Goal: Task Accomplishment & Management: Manage account settings

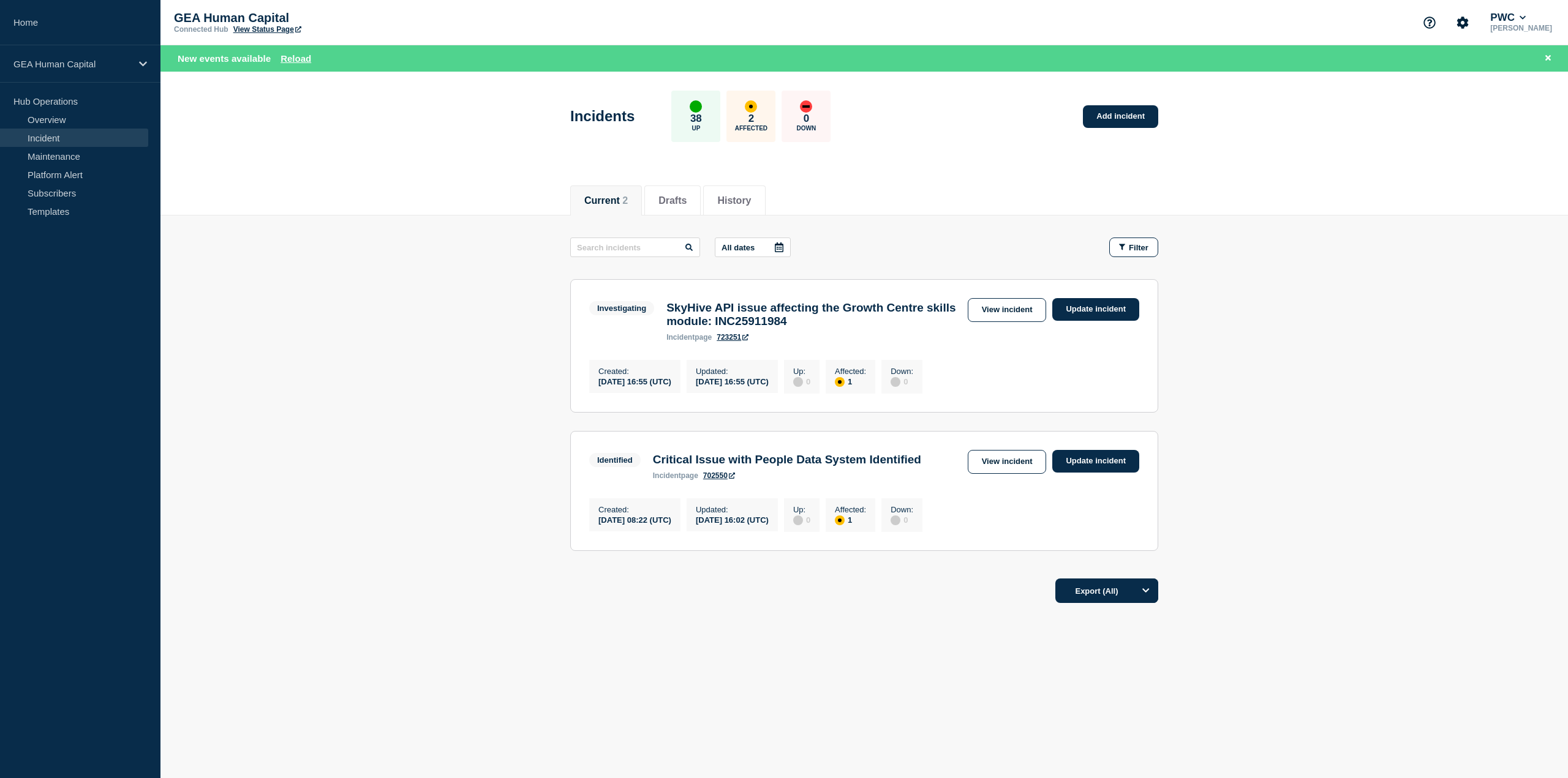
click at [60, 138] on link "Incident" at bounding box center [74, 137] width 148 height 18
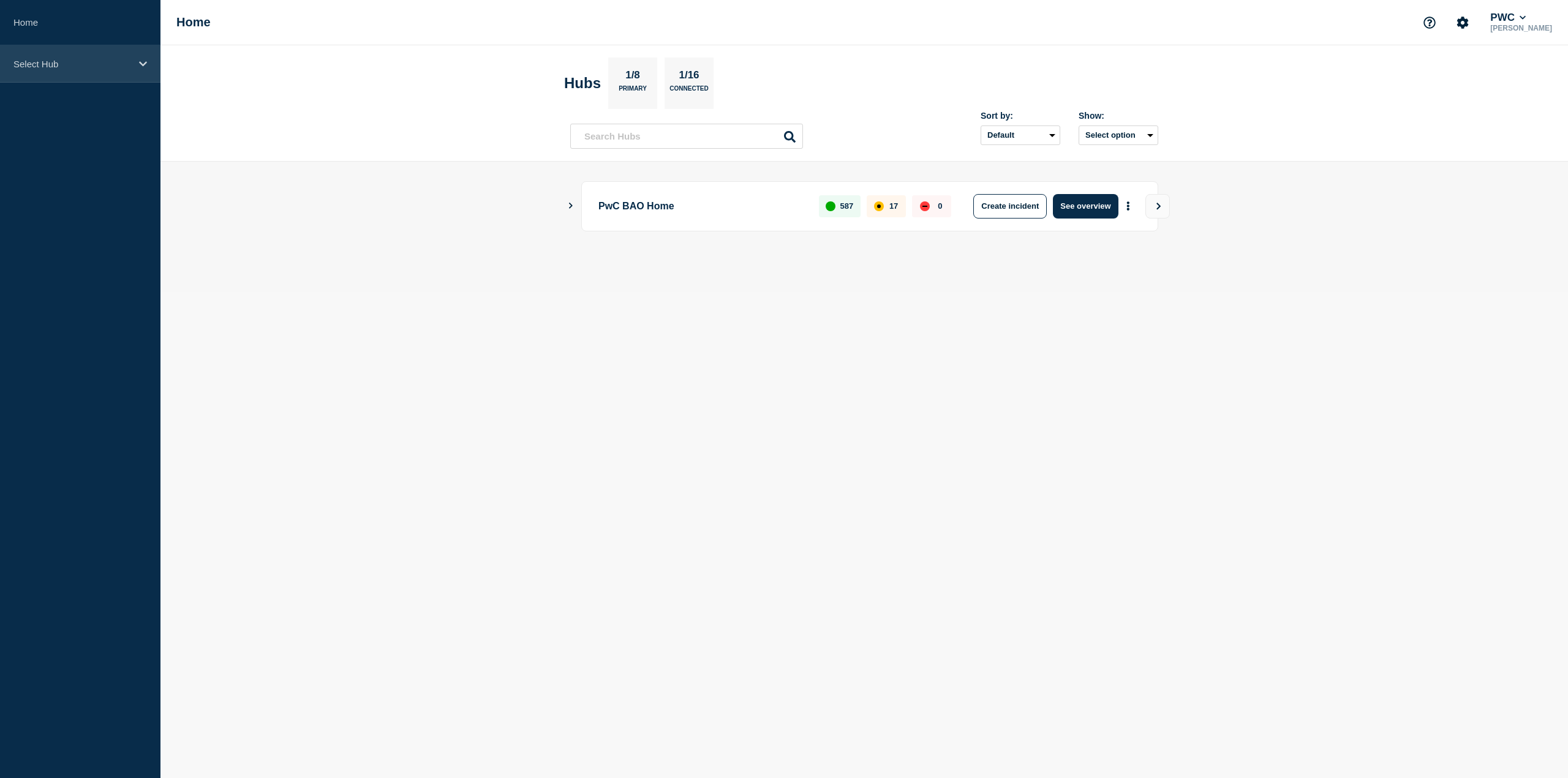
click at [108, 68] on p "Select Hub" at bounding box center [72, 64] width 117 height 10
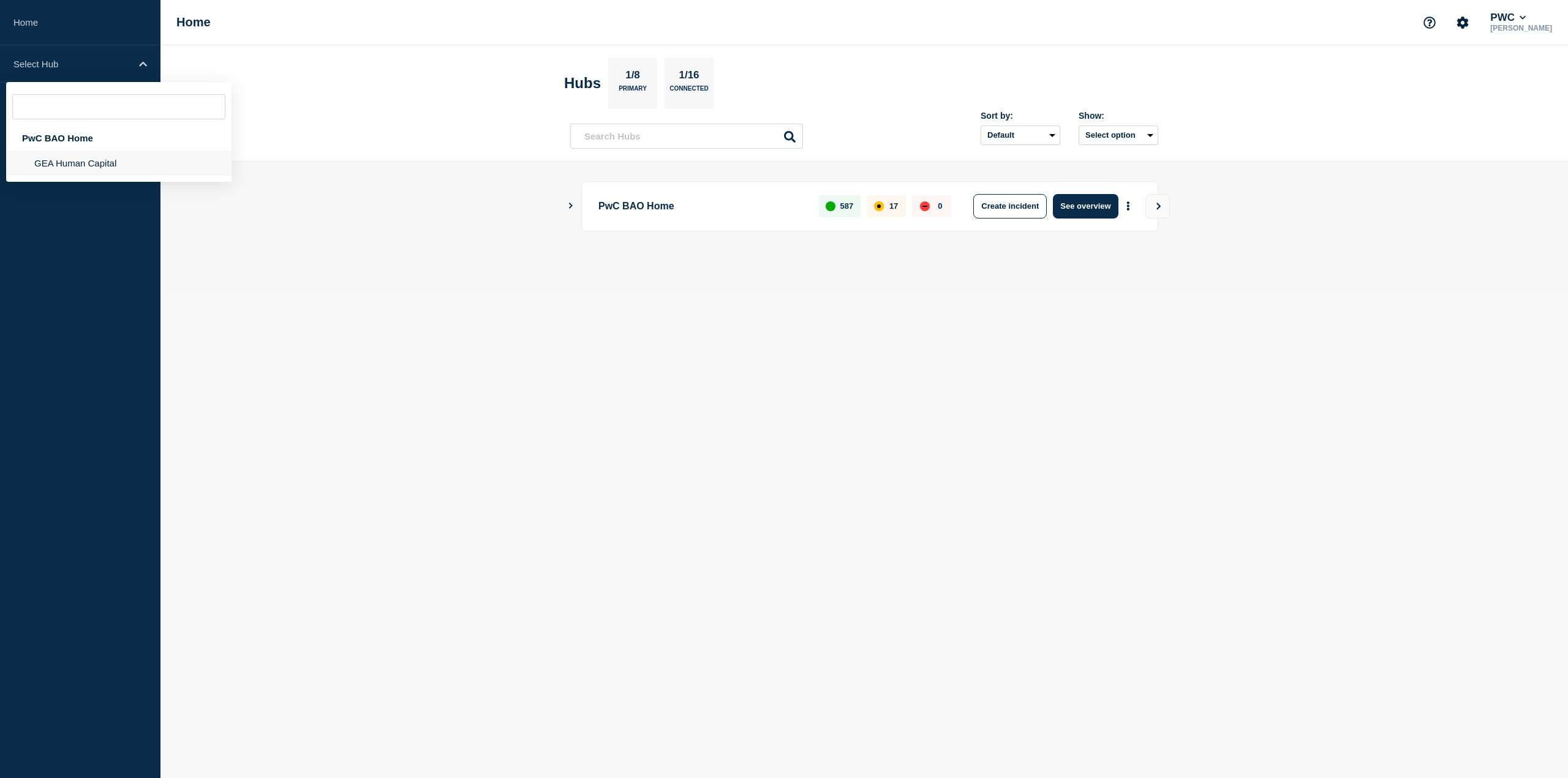
click at [91, 167] on li "GEA Human Capital" at bounding box center [119, 163] width 226 height 25
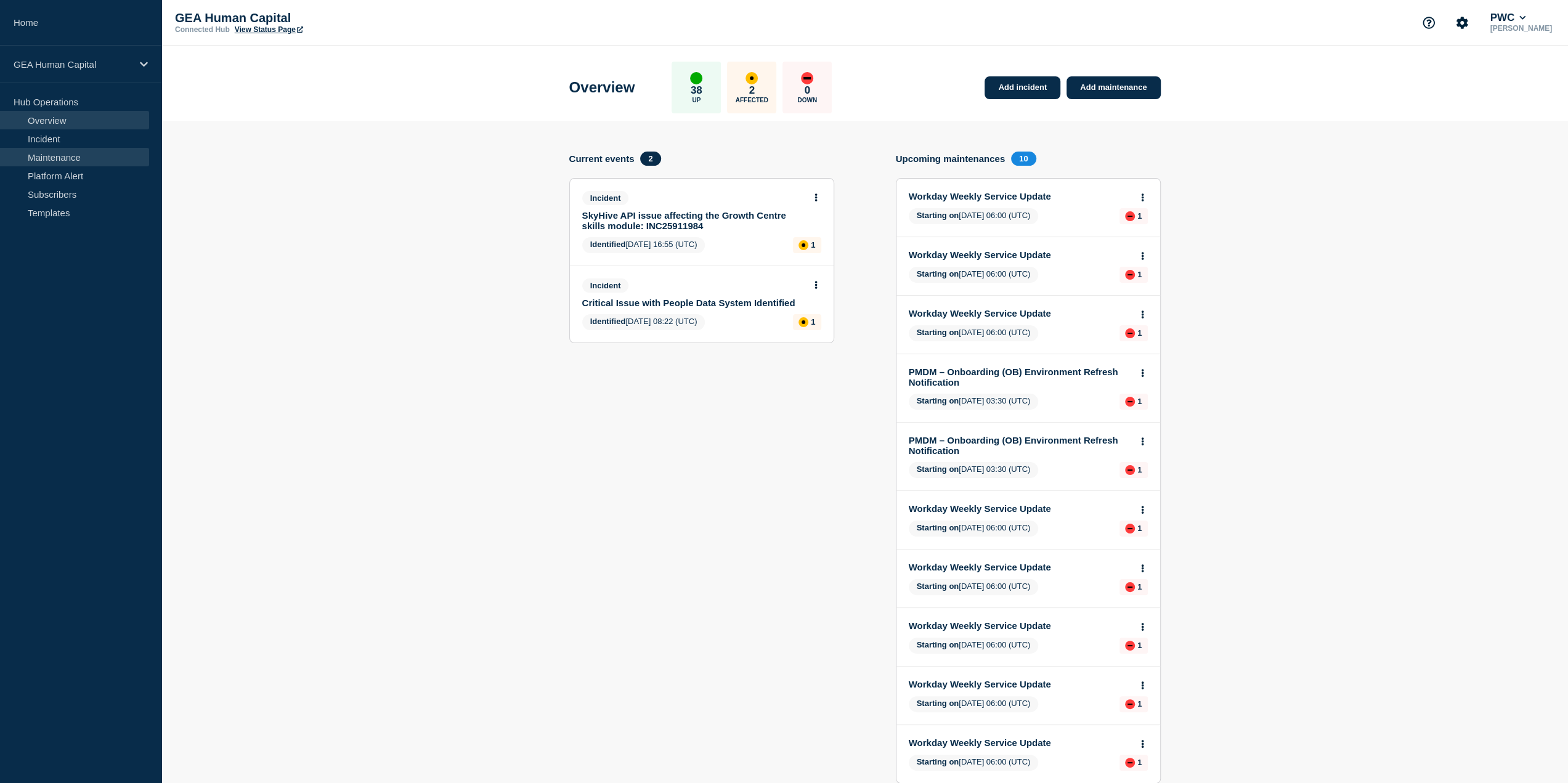
click at [36, 152] on link "Maintenance" at bounding box center [75, 156] width 149 height 18
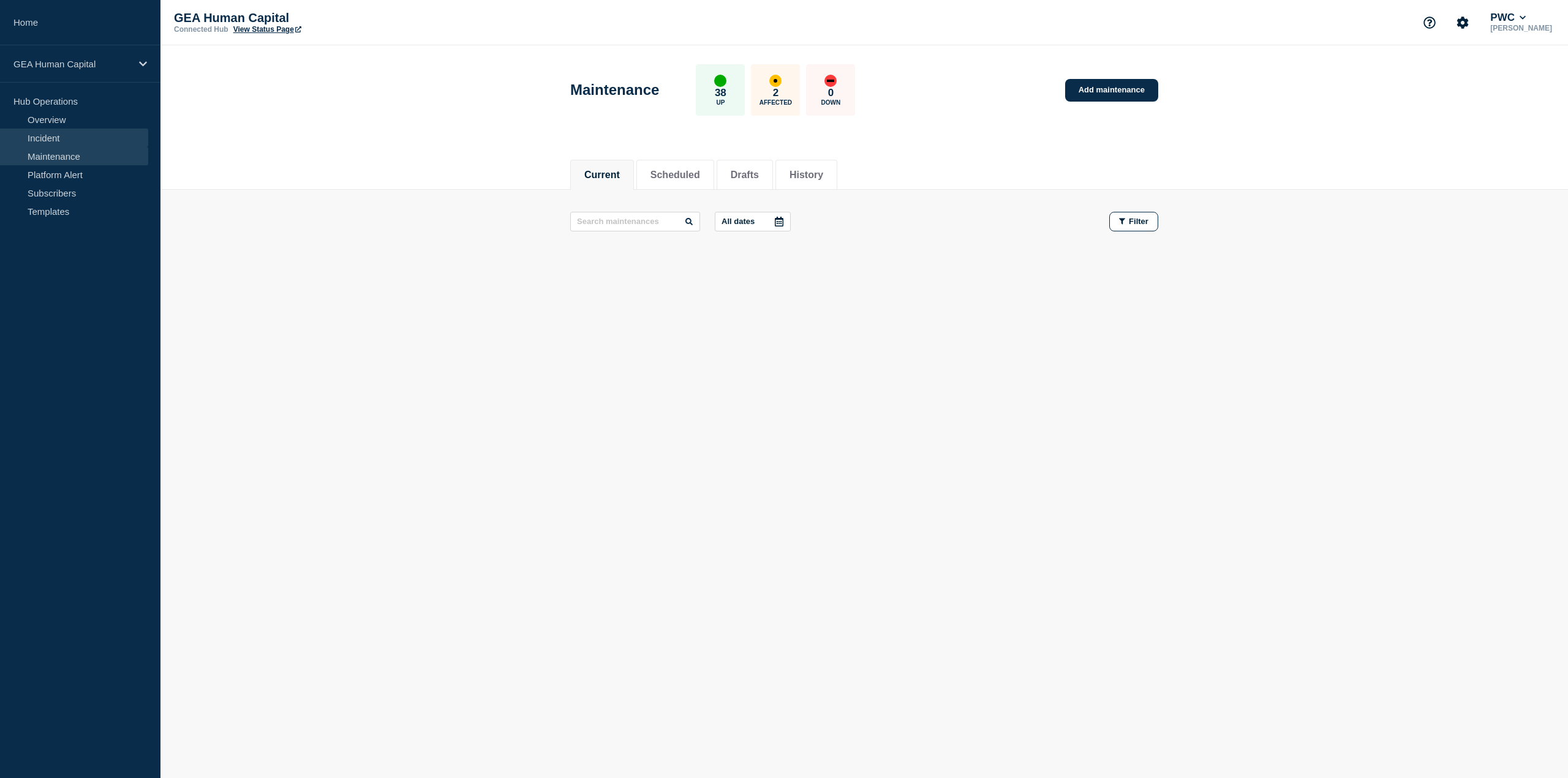
click at [69, 133] on link "Incident" at bounding box center [74, 137] width 148 height 18
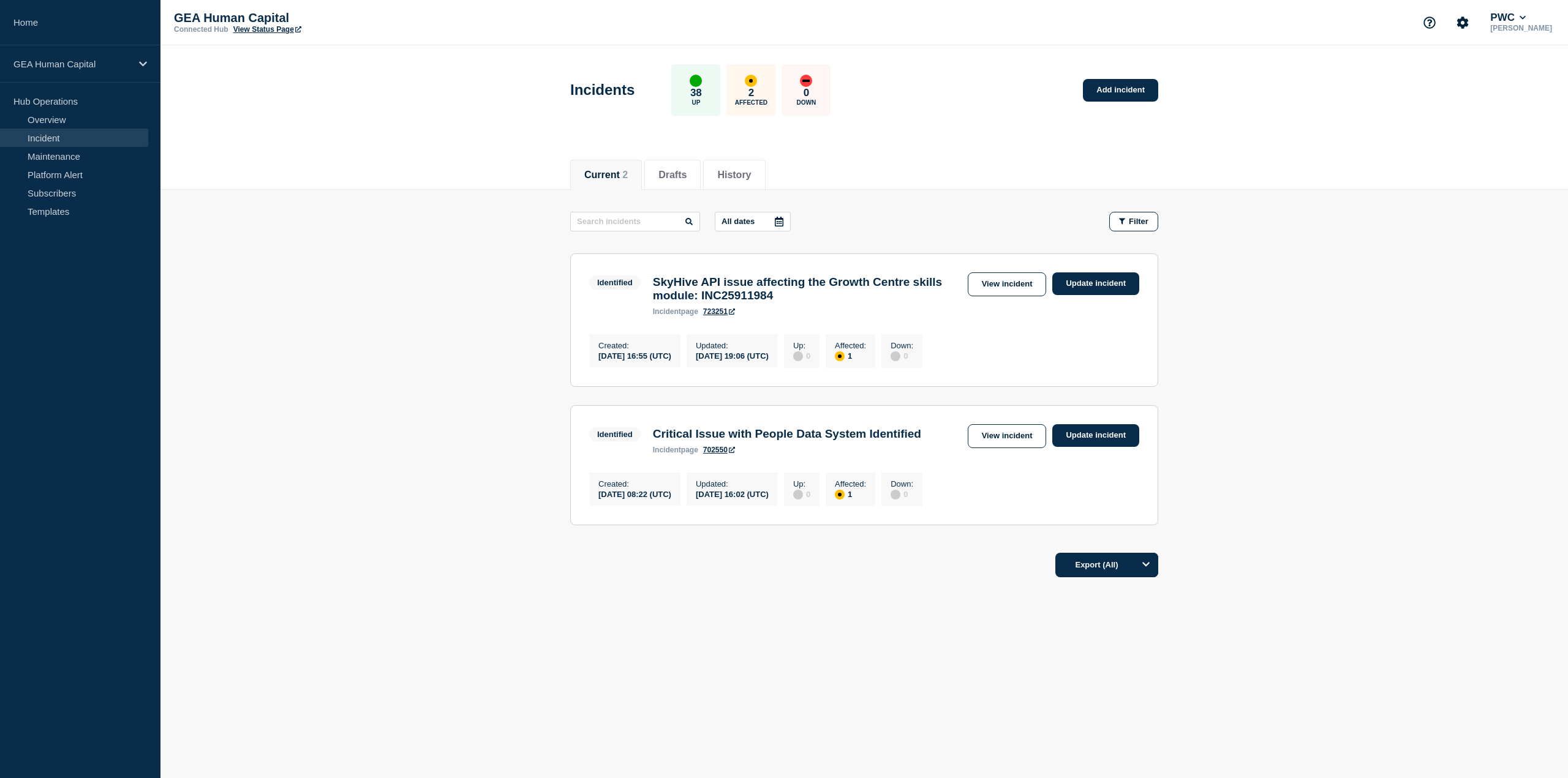
click at [87, 136] on link "Incident" at bounding box center [74, 137] width 148 height 18
click at [1115, 286] on link "Update incident" at bounding box center [1095, 284] width 87 height 22
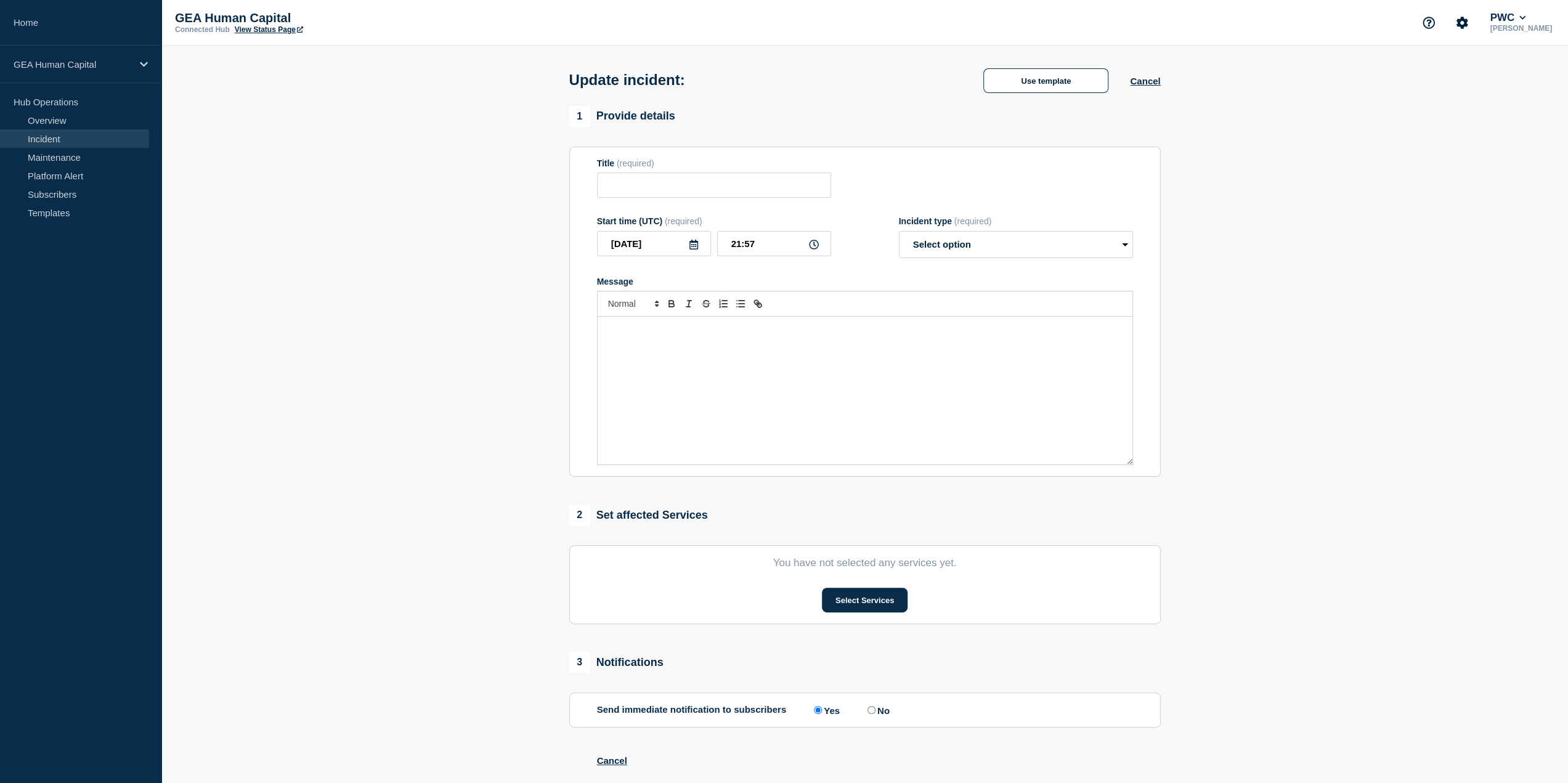
type input "SkyHive API issue affecting the Growth Centre skills module: INC25911984"
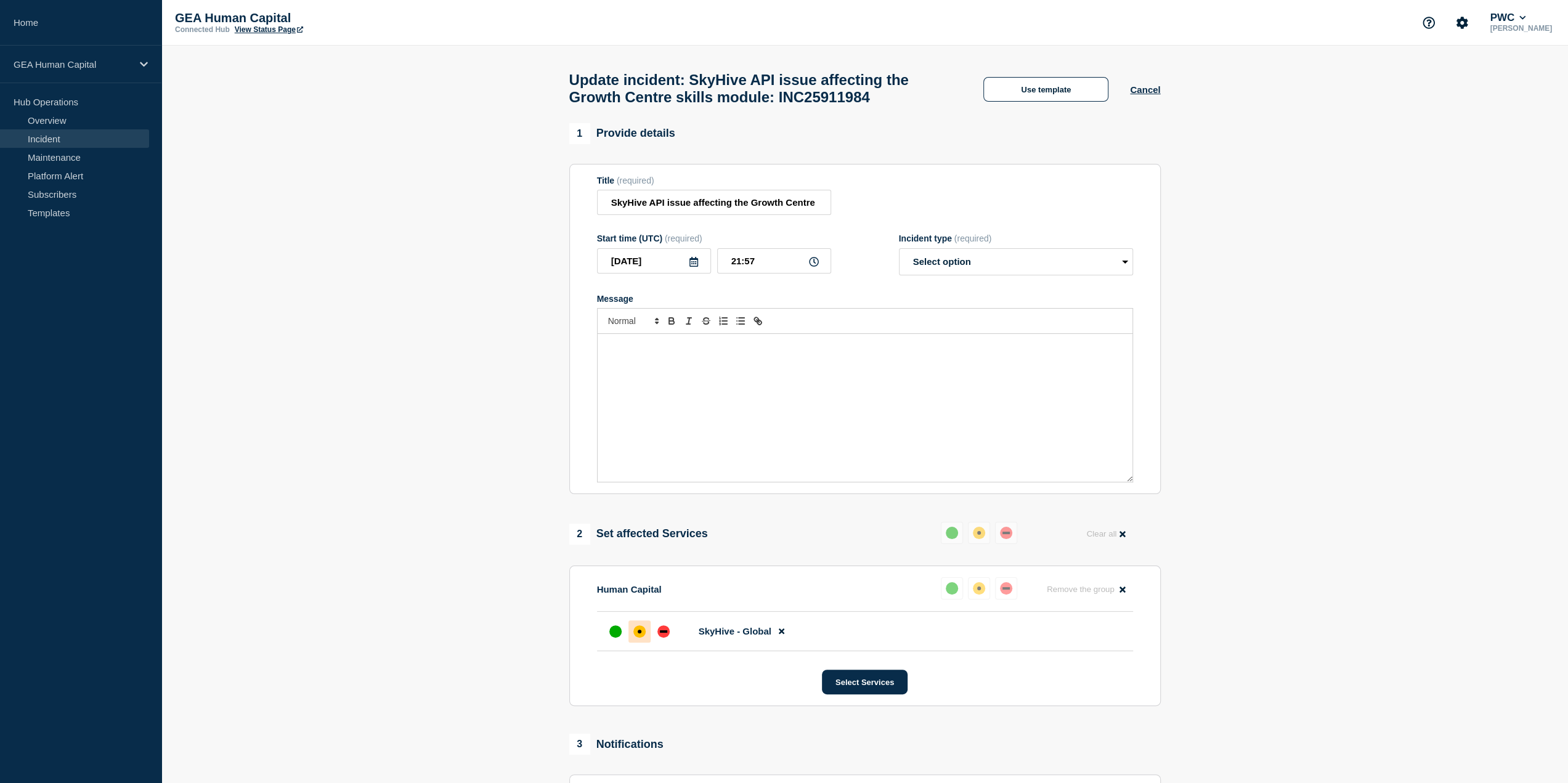
click at [633, 352] on p "Message" at bounding box center [864, 347] width 516 height 11
click at [689, 396] on p "Status :Resolved" at bounding box center [864, 392] width 516 height 11
click at [786, 451] on p "Start time : 25 September 2025, 3.30 pm UTC" at bounding box center [864, 449] width 516 height 11
drag, startPoint x: 770, startPoint y: 455, endPoint x: 649, endPoint y: 457, distance: 121.0
click at [649, 455] on p "Start time : 25 September 2025, 3.30 pm UTC" at bounding box center [864, 449] width 516 height 11
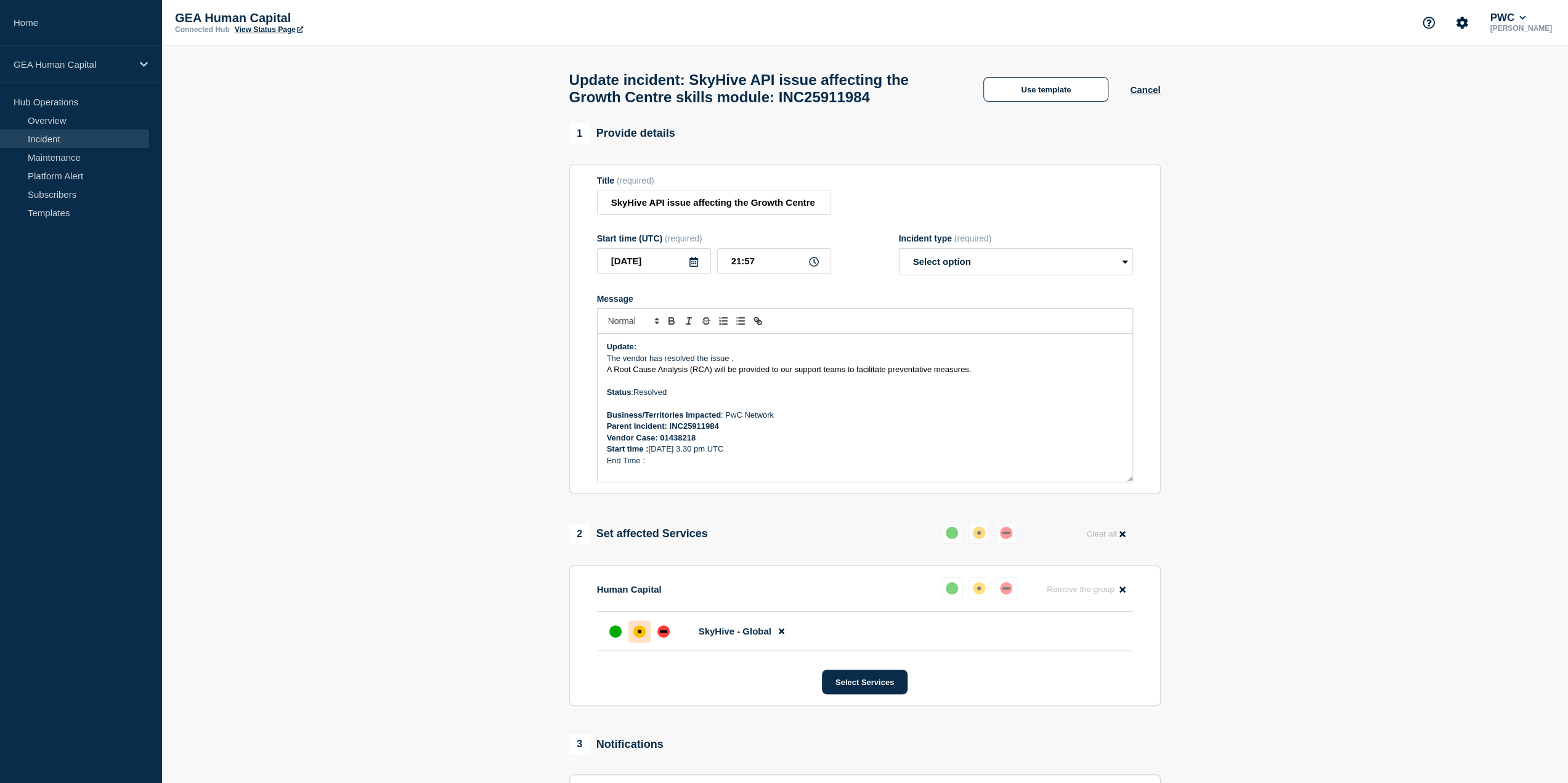
copy p "25 September 2025, 3.30 pm UTC"
click at [649, 466] on p "End Time :" at bounding box center [864, 460] width 516 height 11
click at [644, 466] on p "End Time : 25 September 2025, 3.30 pm UTC" at bounding box center [864, 460] width 516 height 11
drag, startPoint x: 647, startPoint y: 468, endPoint x: 598, endPoint y: 469, distance: 49.0
click at [598, 469] on div "Update: The vendor has resolved the issue . A Root Cause Analysis (RCA) will be…" at bounding box center [865, 408] width 534 height 148
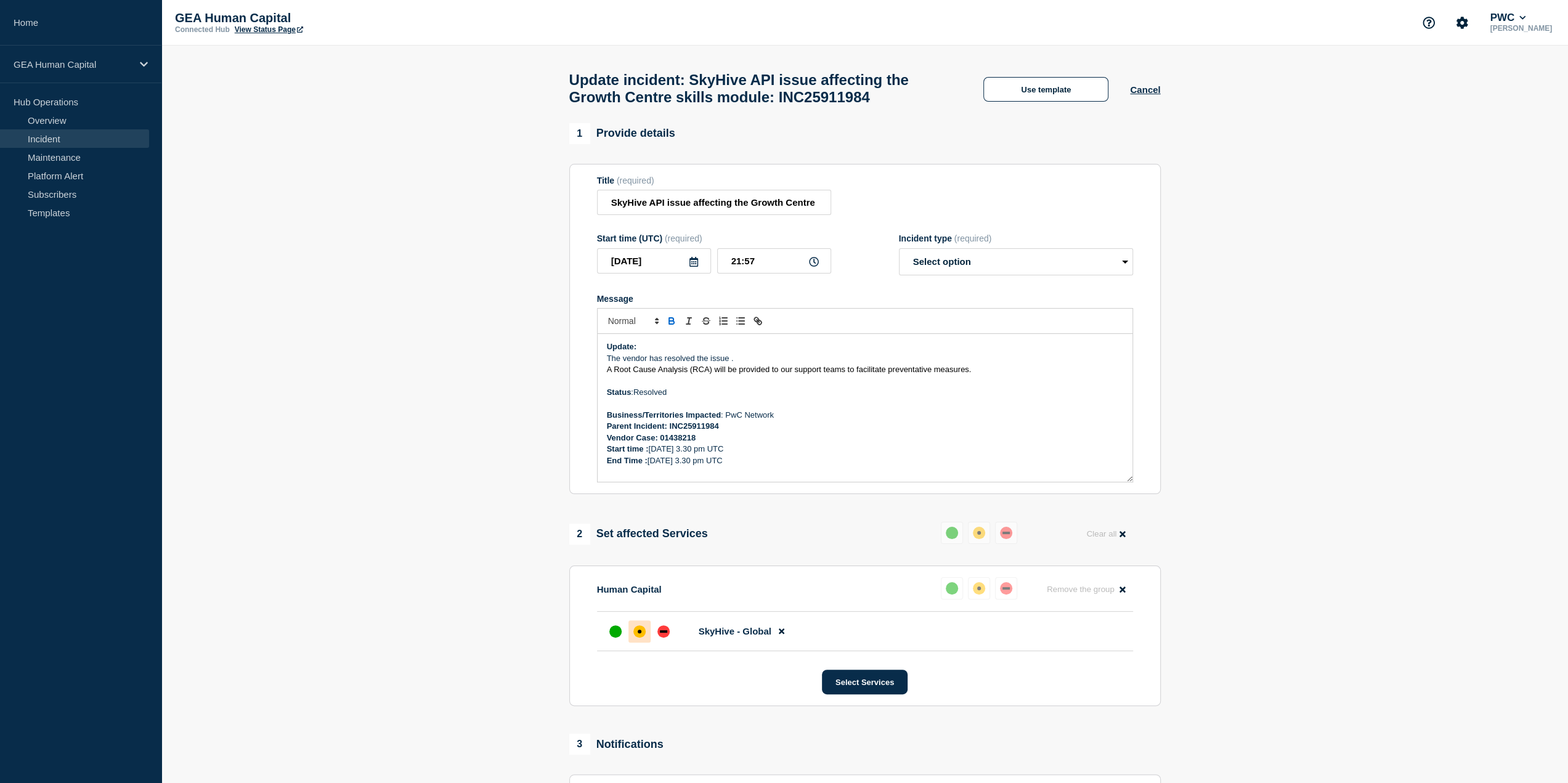
click at [819, 464] on p "End Time : 25 September 2025, 3.30 pm UTC" at bounding box center [864, 460] width 516 height 11
click at [728, 466] on p "End Time : 25 September 2025, 3.30 pm UTC" at bounding box center [864, 460] width 516 height 11
click at [1029, 266] on select "Select option Investigating Identified Monitoring Resolved" at bounding box center [1016, 262] width 234 height 27
click at [899, 254] on select "Select option Investigating Identified Monitoring Resolved" at bounding box center [1016, 262] width 234 height 27
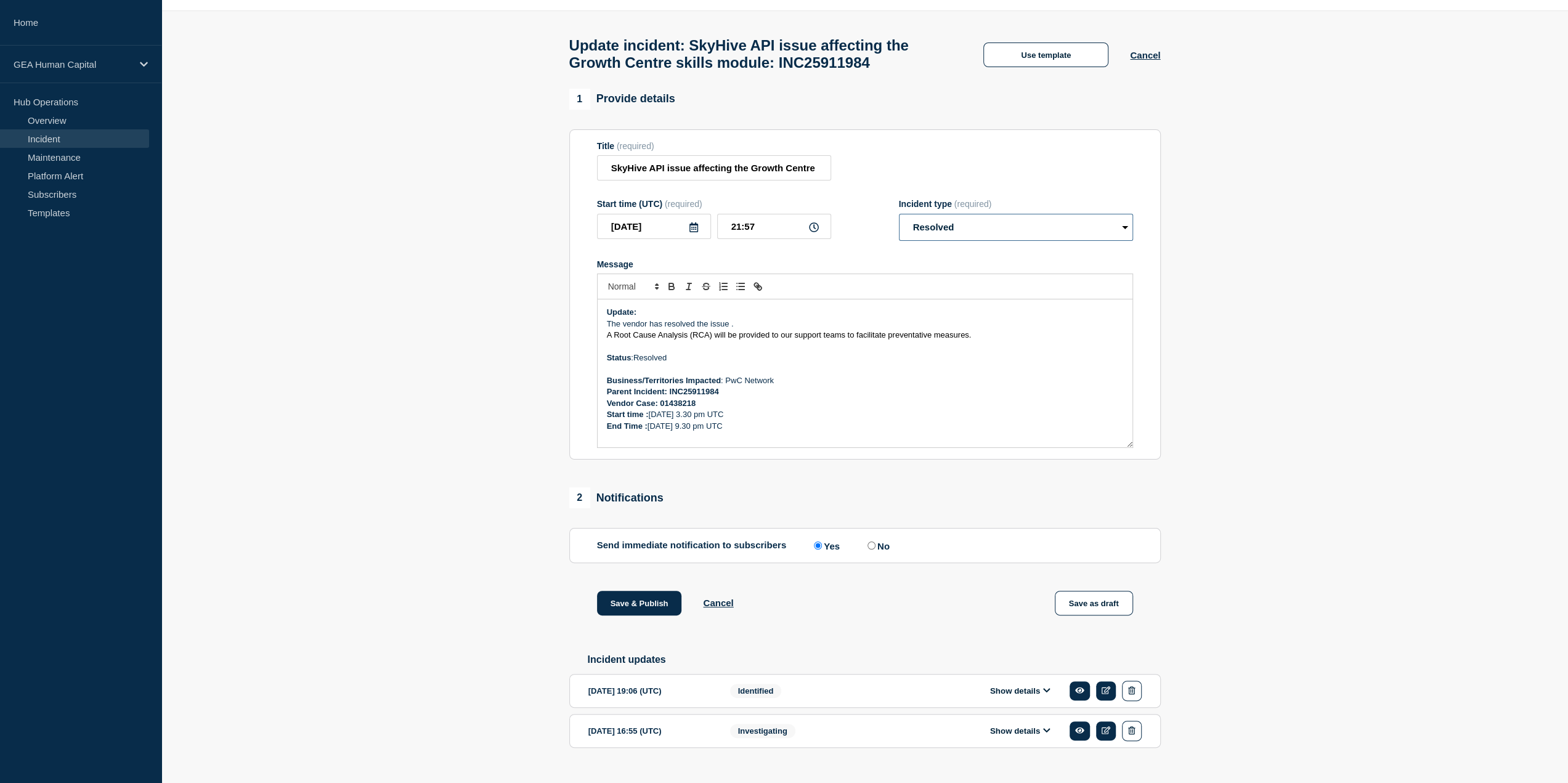
scroll to position [63, 0]
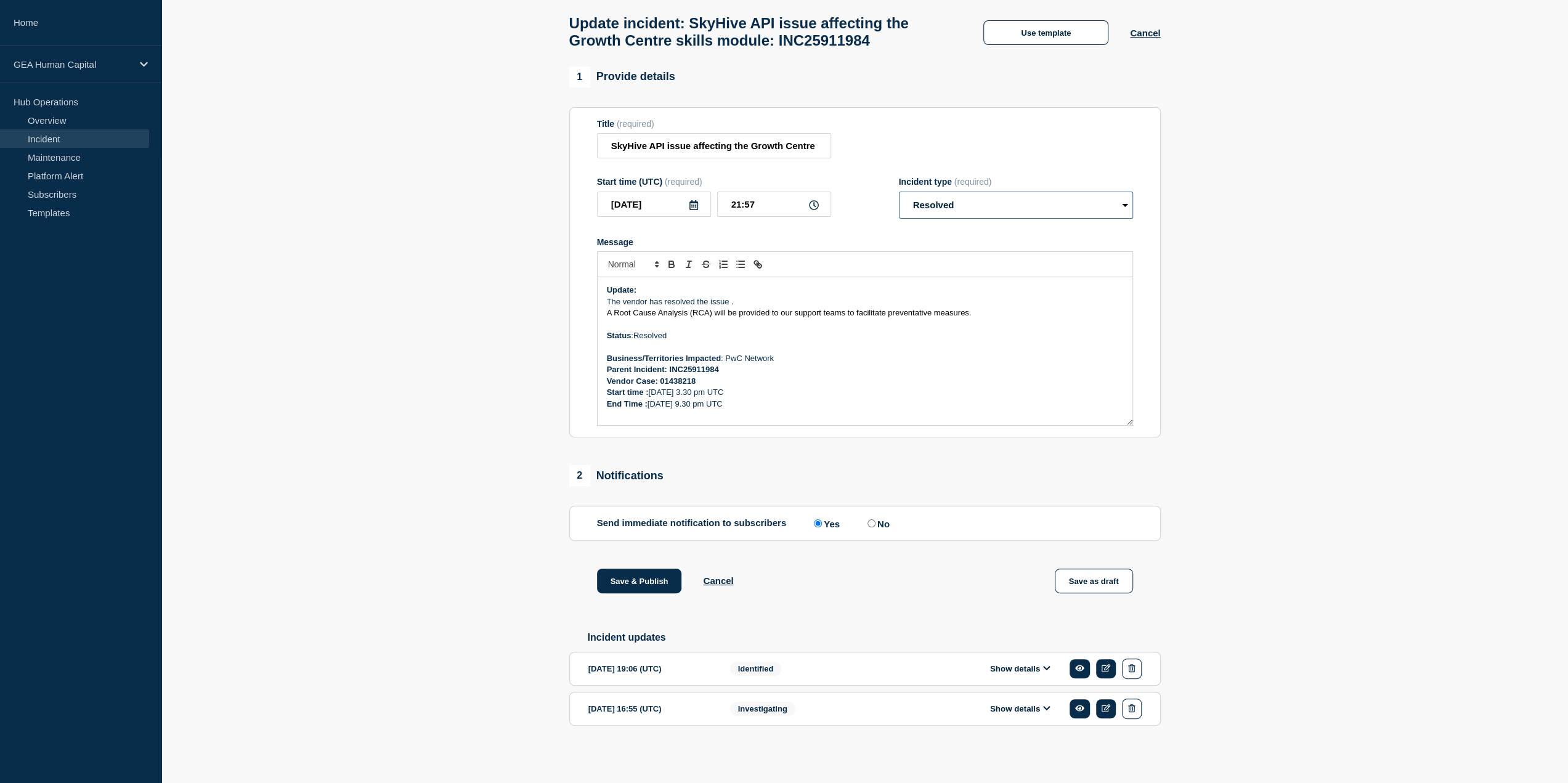
click at [1066, 202] on select "Select option Investigating Identified Monitoring Resolved" at bounding box center [1016, 205] width 234 height 27
click at [899, 192] on select "Select option Investigating Identified Monitoring Resolved" at bounding box center [1016, 205] width 234 height 27
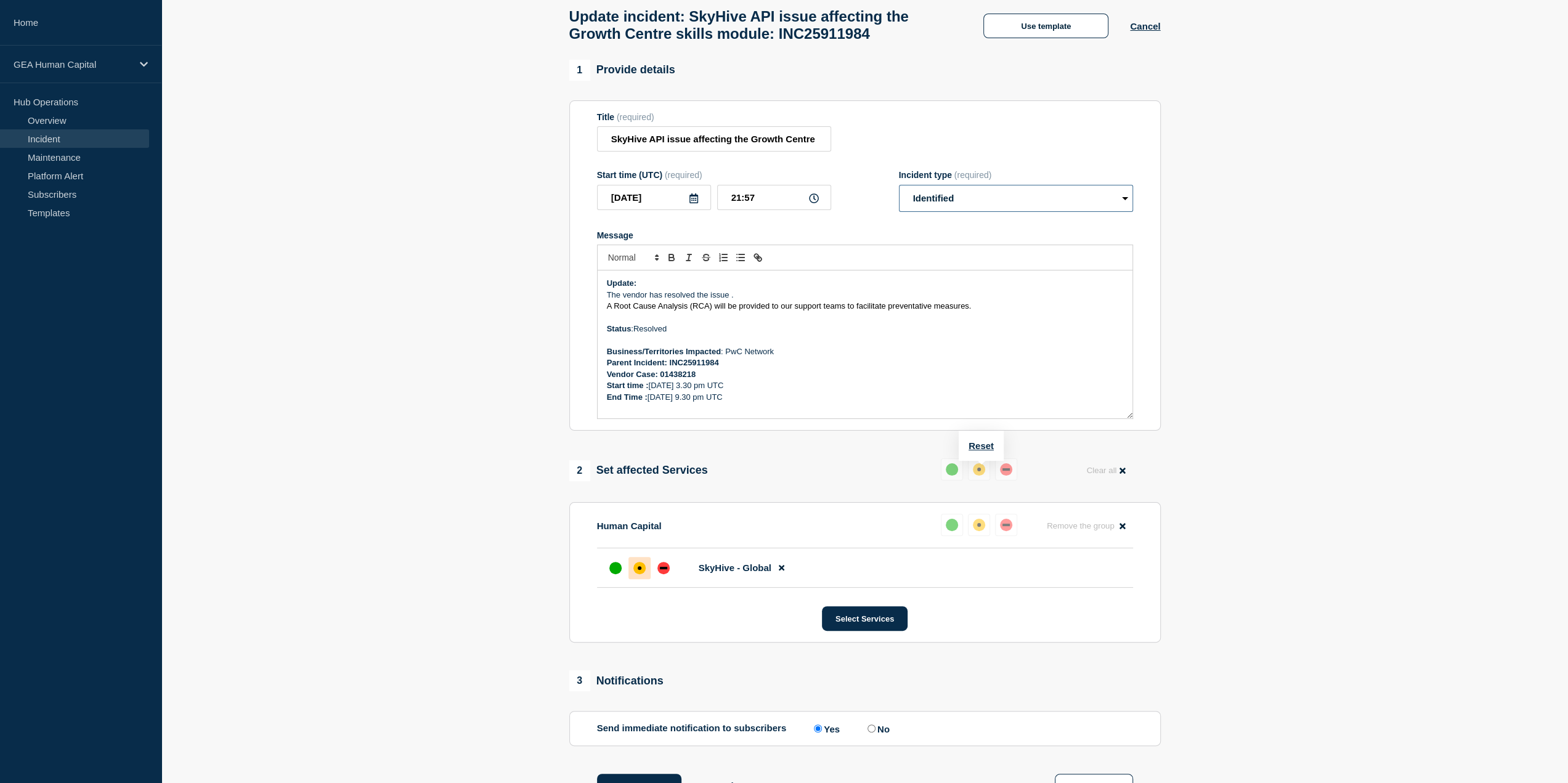
drag, startPoint x: 1007, startPoint y: 205, endPoint x: 1006, endPoint y: 215, distance: 10.0
click at [1007, 205] on select "Select option Investigating Identified Monitoring Resolved" at bounding box center [1016, 198] width 234 height 27
select select "resolved"
click at [899, 191] on select "Select option Investigating Identified Monitoring Resolved" at bounding box center [1016, 198] width 234 height 27
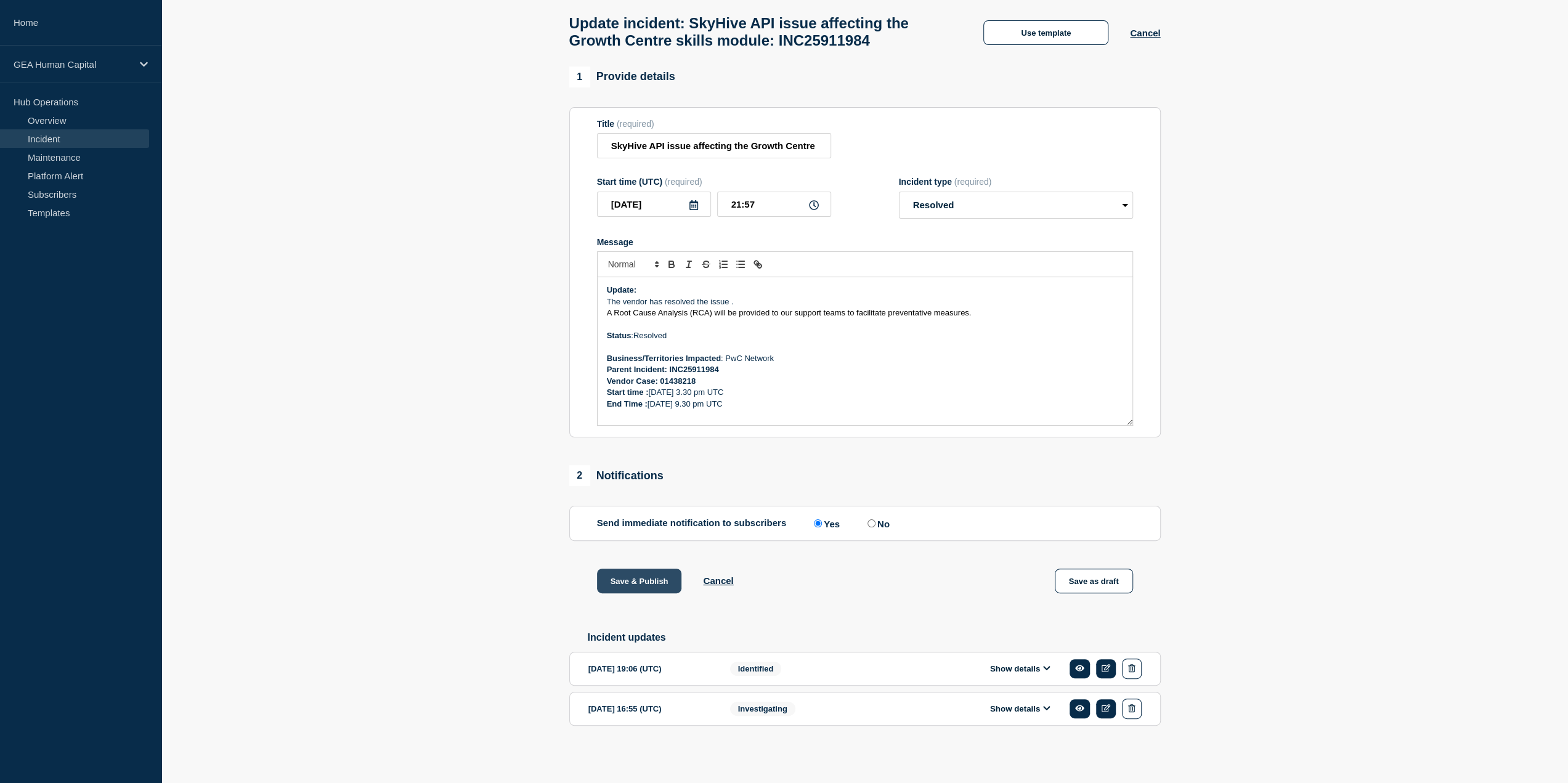
click at [625, 580] on button "Save & Publish" at bounding box center [640, 581] width 85 height 25
